Goal: Navigation & Orientation: Find specific page/section

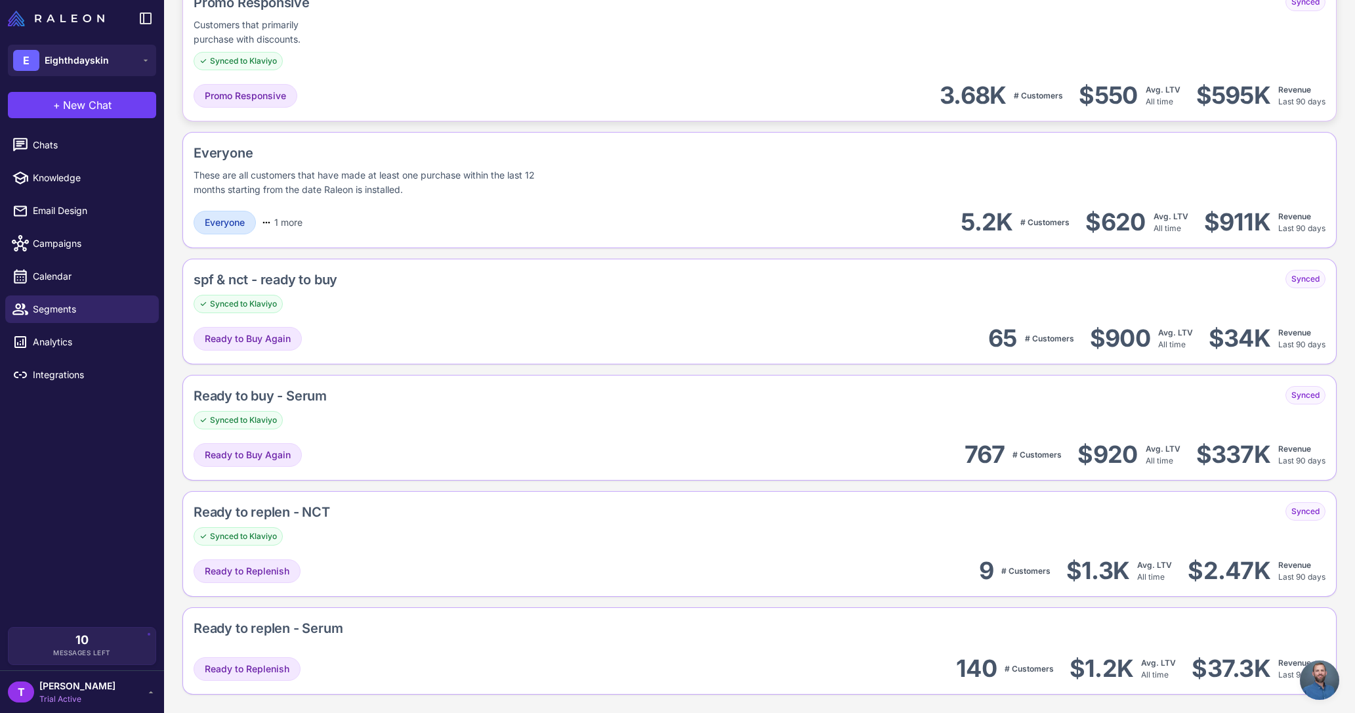
scroll to position [1556, 0]
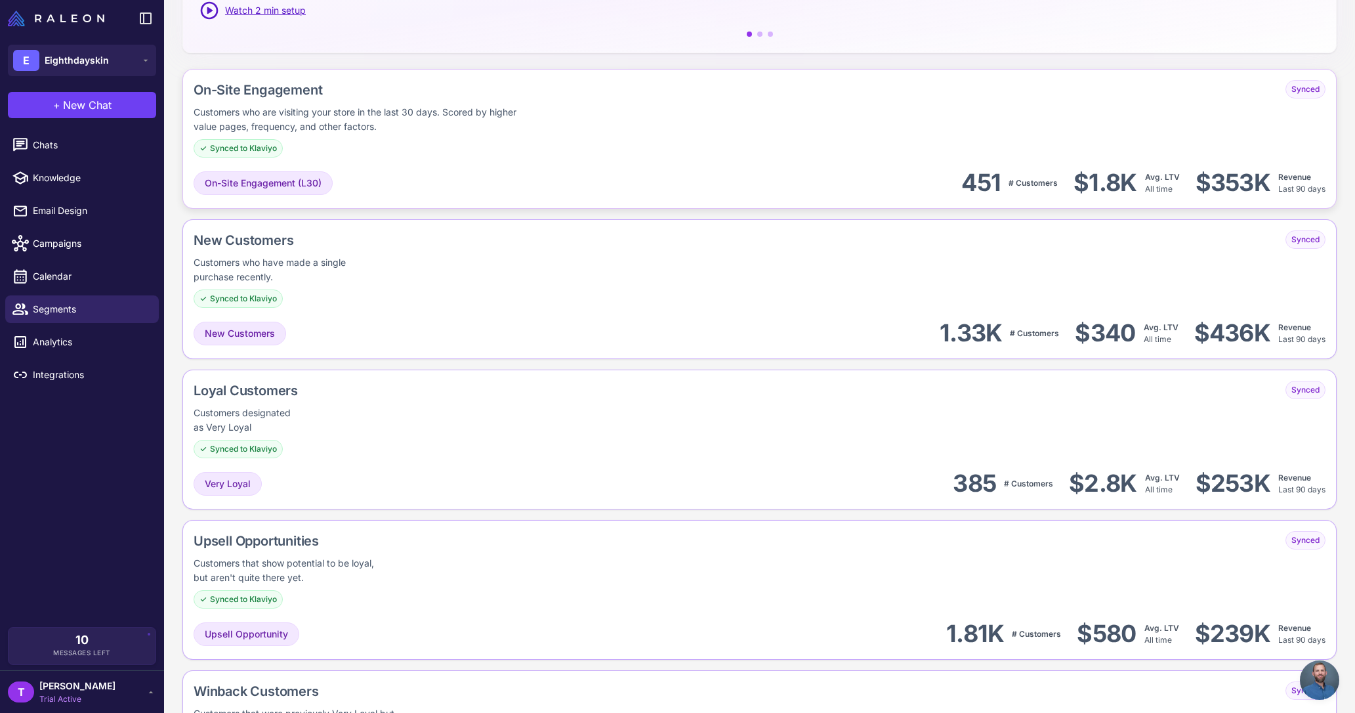
scroll to position [154, 0]
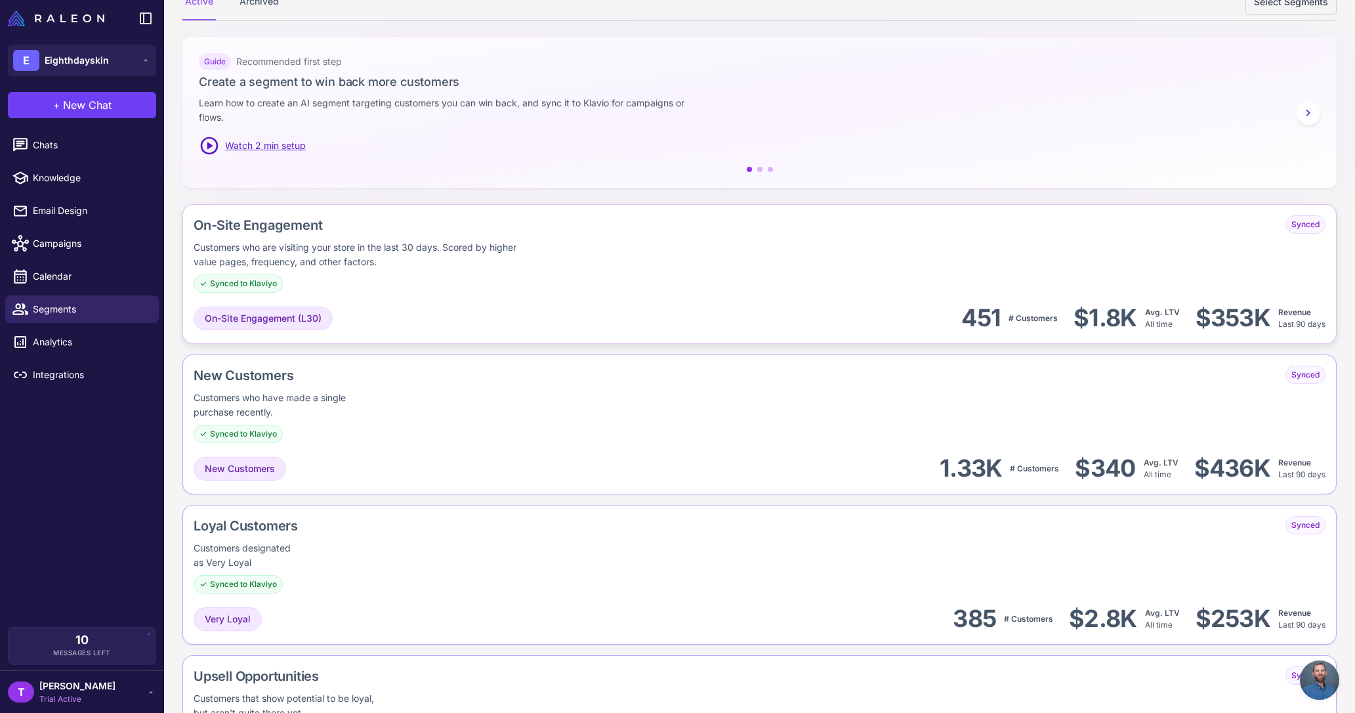
click at [454, 261] on div "Customers who are visiting your store in the last 30 days. Scored by higher val…" at bounding box center [363, 254] width 339 height 29
